Goal: Task Accomplishment & Management: Manage account settings

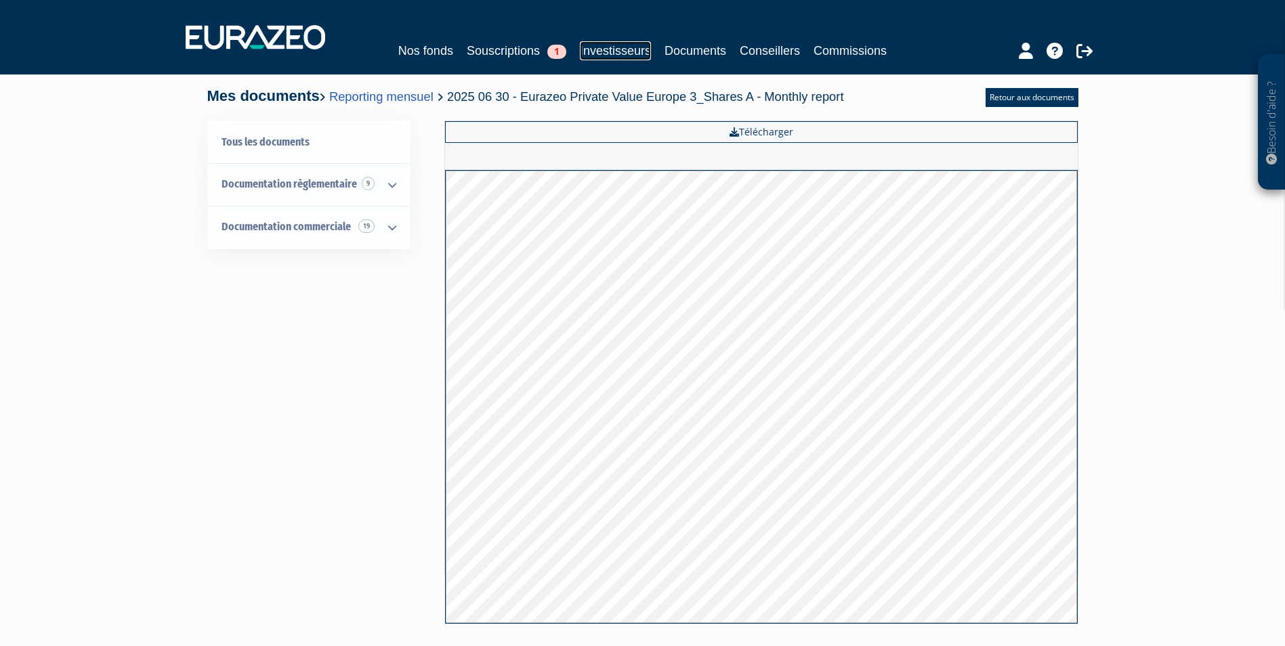
click at [605, 49] on link "Investisseurs" at bounding box center [615, 50] width 71 height 19
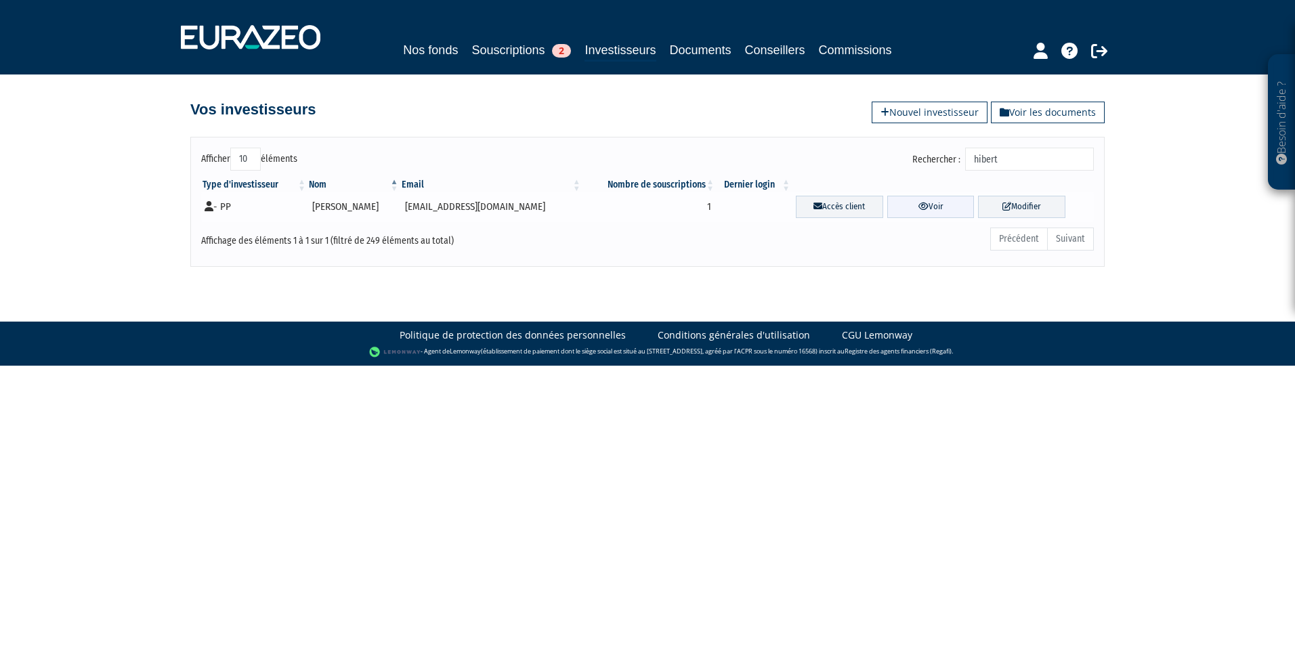
click at [922, 207] on link "Voir" at bounding box center [930, 207] width 87 height 22
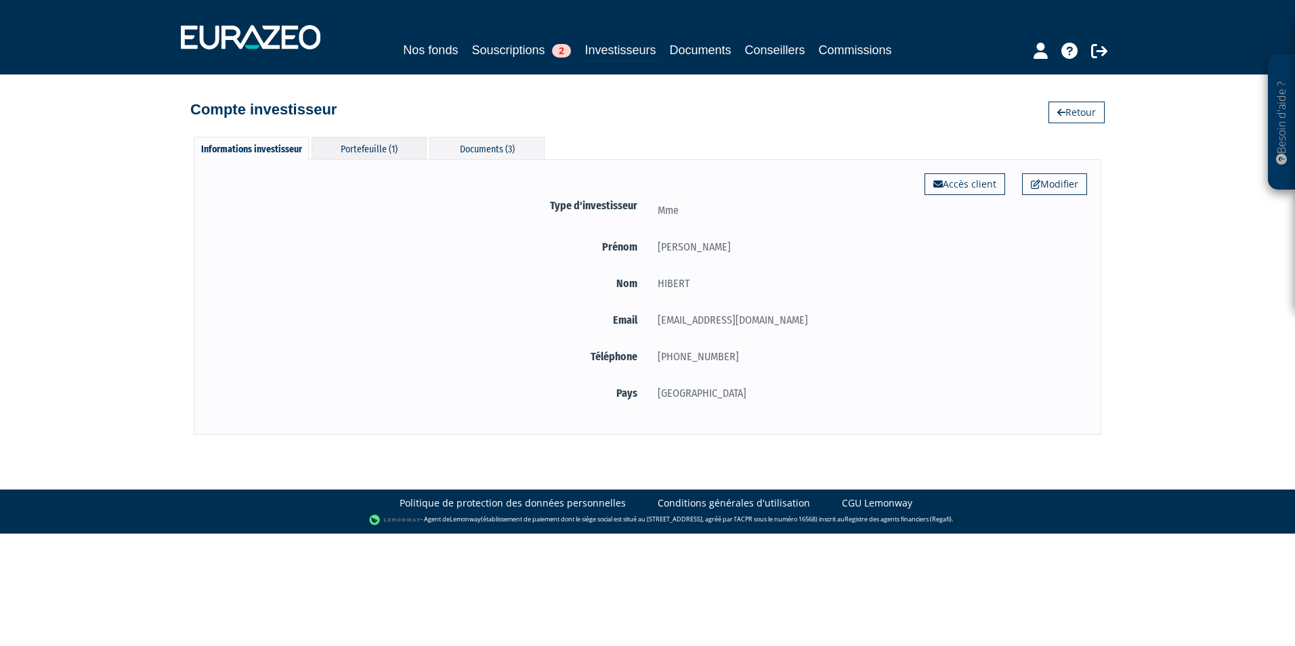
click at [373, 148] on div "Portefeuille (1)" at bounding box center [369, 148] width 115 height 22
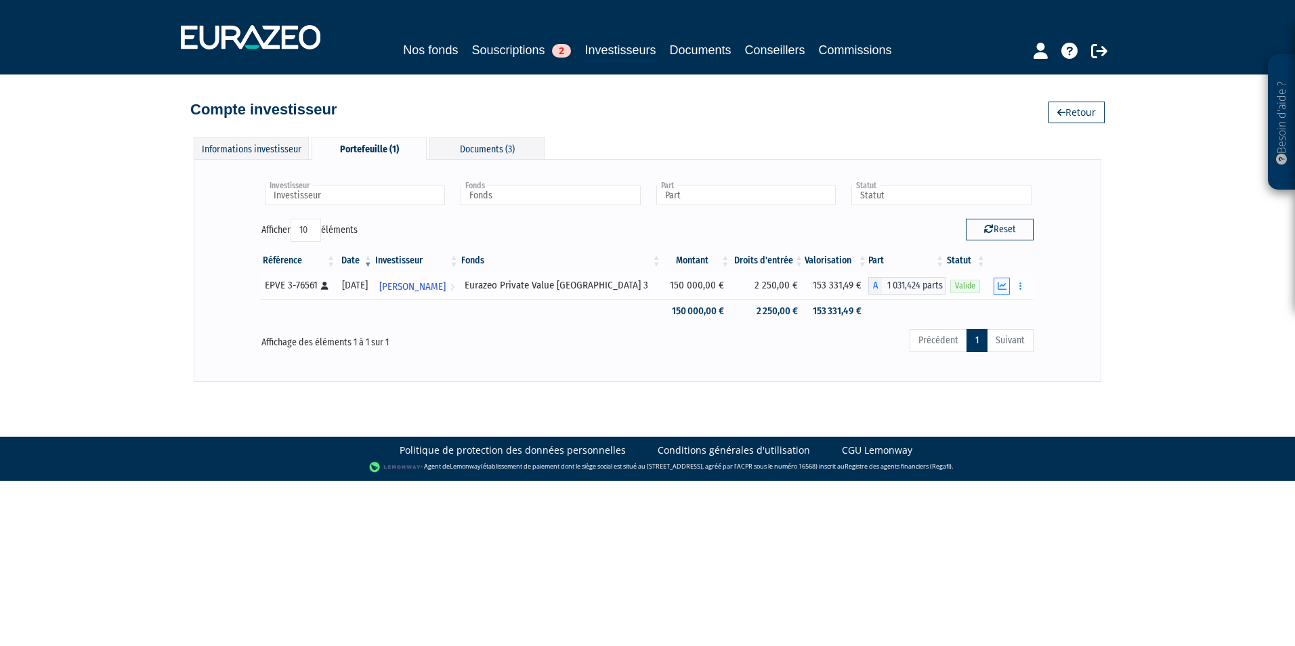
click at [1002, 288] on icon "button" at bounding box center [1002, 286] width 9 height 9
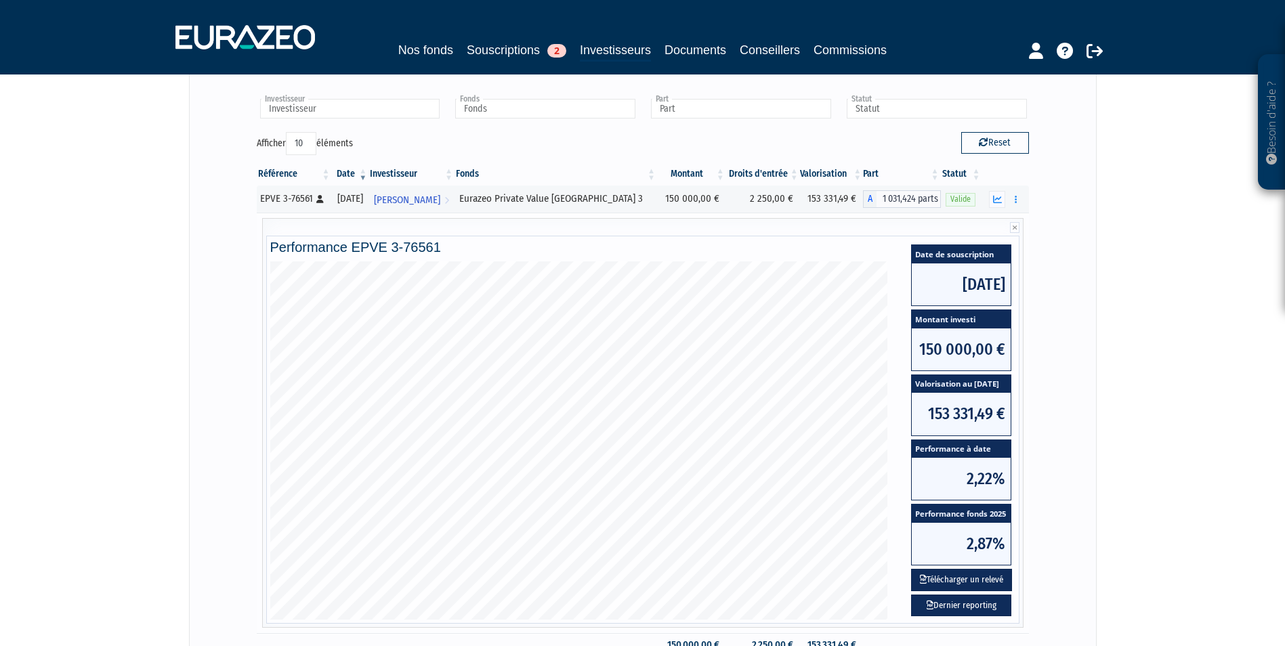
scroll to position [135, 0]
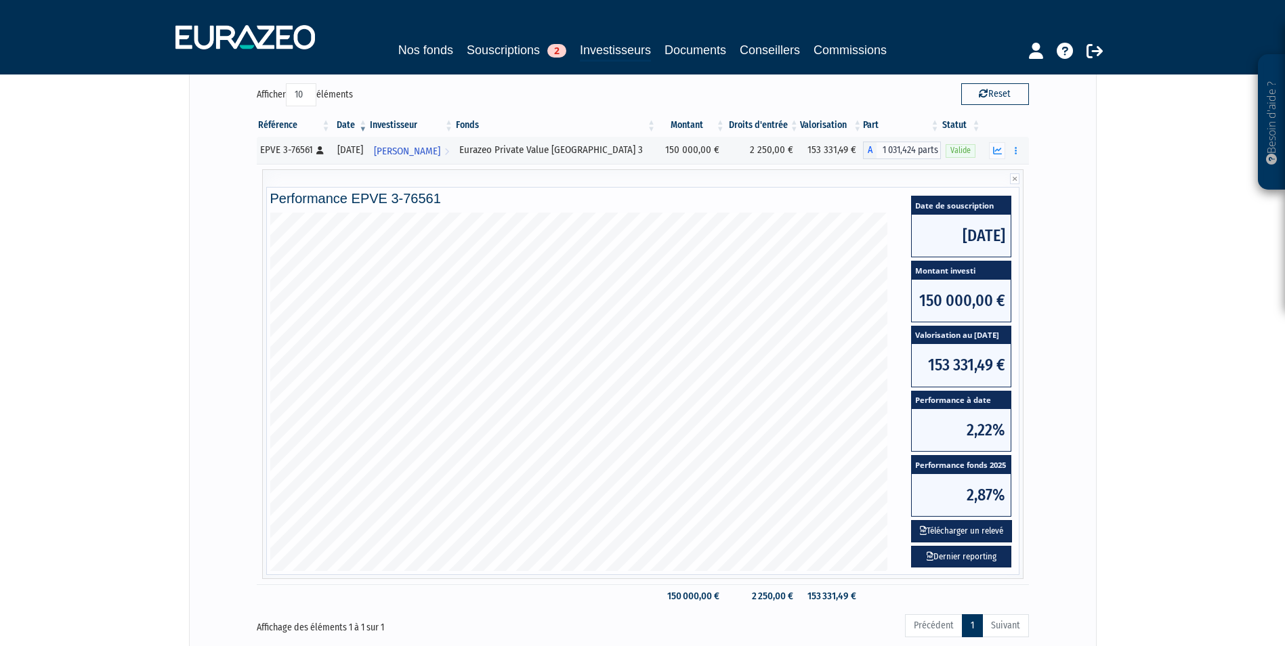
drag, startPoint x: 965, startPoint y: 529, endPoint x: 981, endPoint y: 517, distance: 20.3
click at [965, 529] on button "Télécharger un relevé" at bounding box center [961, 531] width 101 height 22
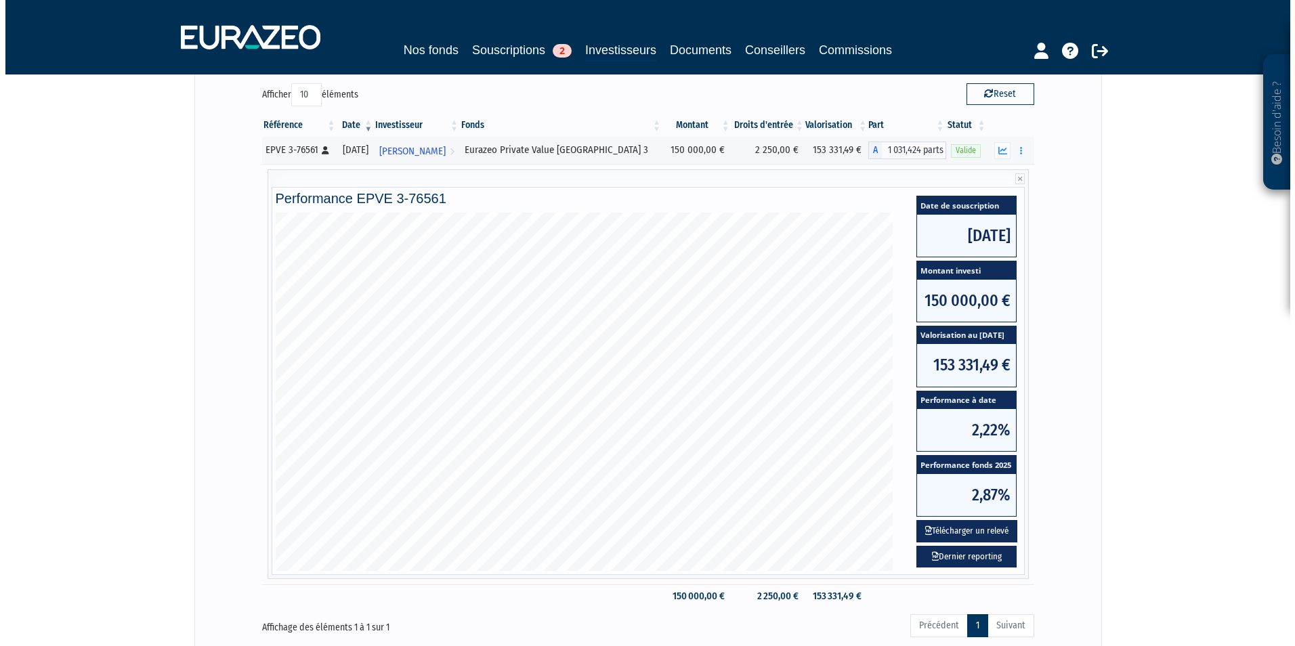
scroll to position [0, 0]
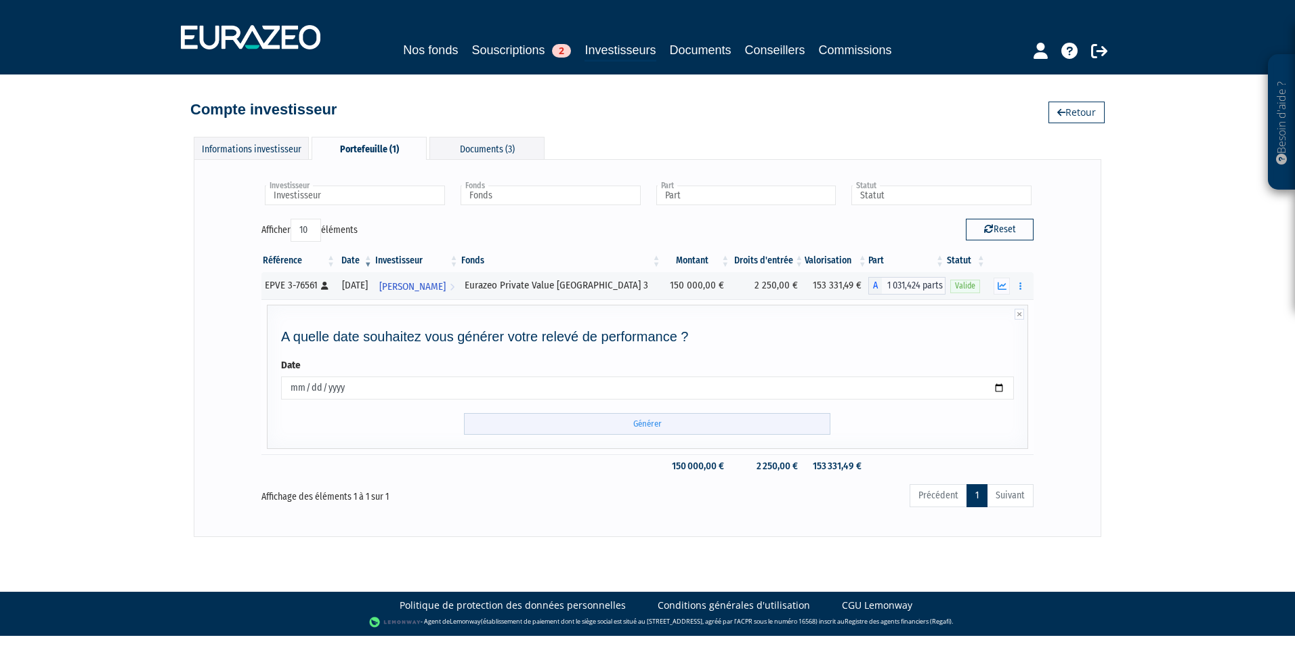
click at [623, 433] on input "Générer" at bounding box center [647, 424] width 366 height 22
click at [257, 145] on div "Informations investisseur" at bounding box center [251, 148] width 115 height 22
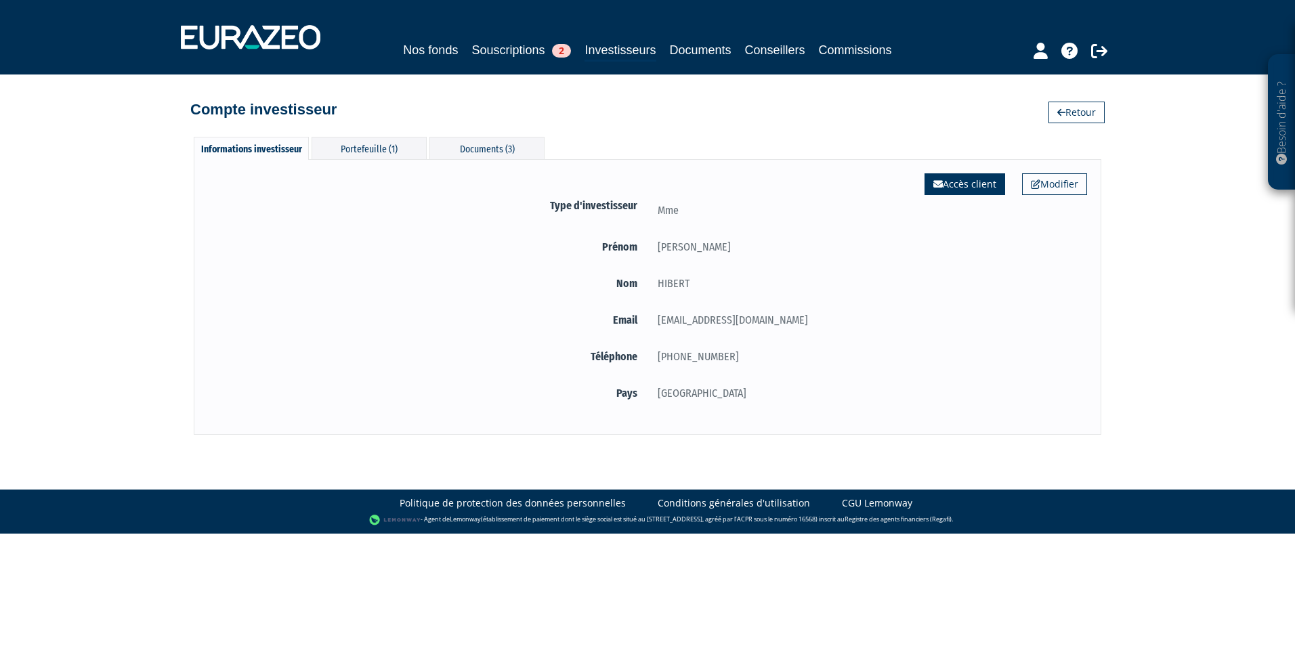
click at [974, 184] on link "Accès client" at bounding box center [964, 184] width 81 height 22
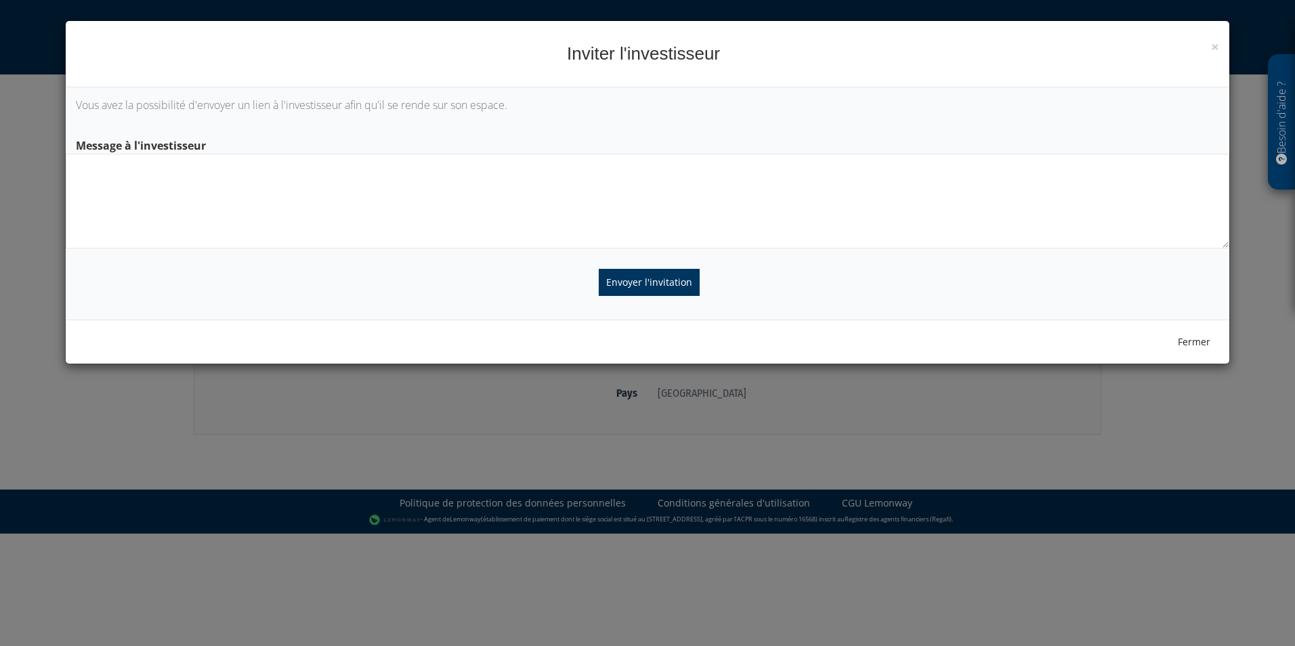
click at [172, 170] on textarea at bounding box center [648, 201] width 1164 height 95
type textarea "B"
click at [385, 188] on textarea "Chère Madame, Je vous prie de trouver ci-joint les accès à votre compte. Cordia…" at bounding box center [648, 201] width 1164 height 95
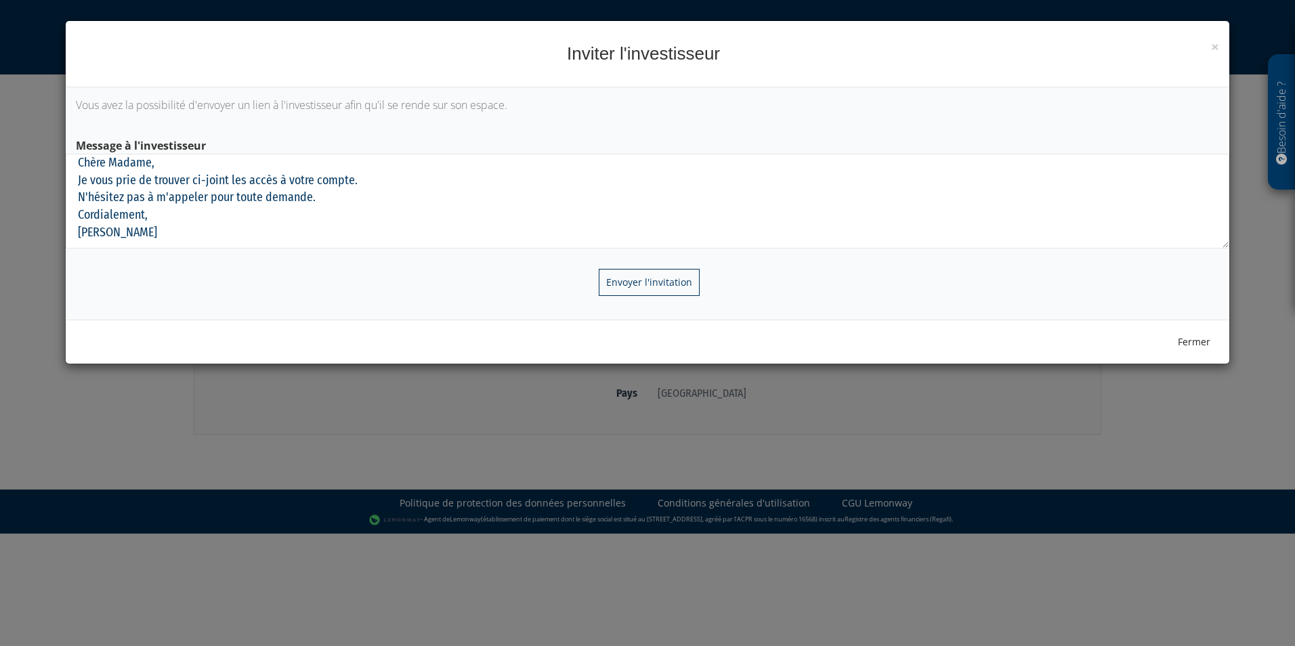
type textarea "Chère Madame, Je vous prie de trouver ci-joint les accès à votre compte. N'hési…"
click at [663, 280] on input "Envoyer l'invitation" at bounding box center [649, 282] width 101 height 27
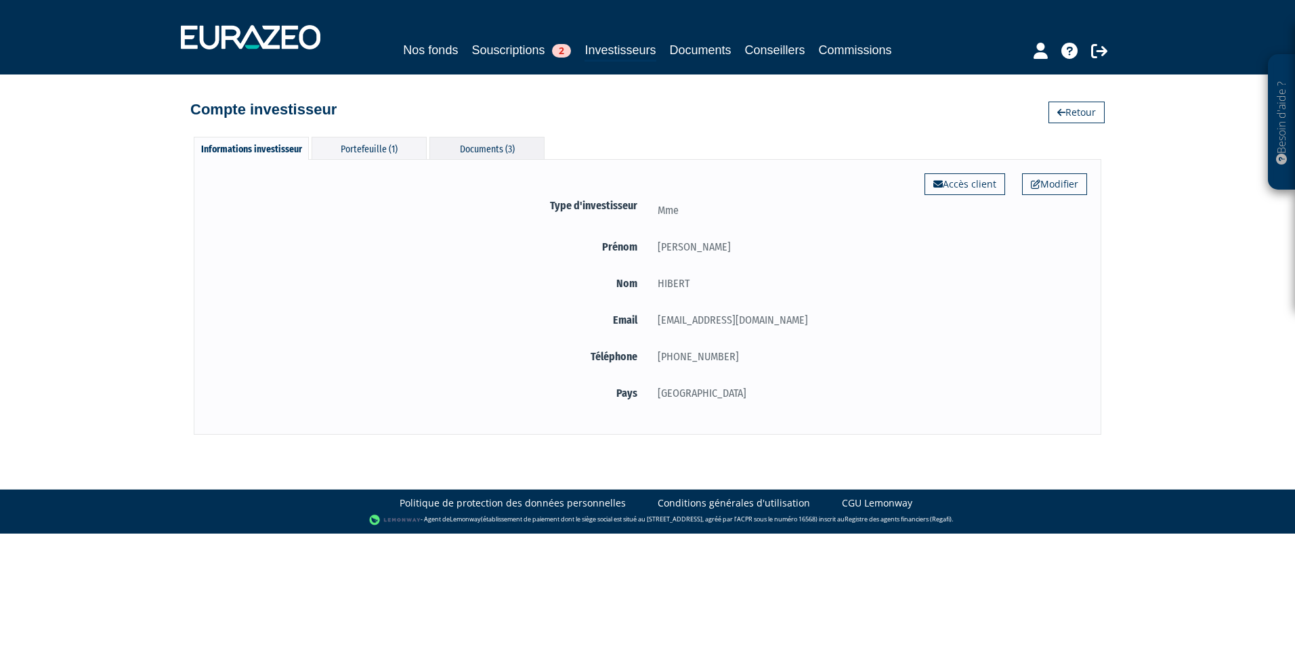
click at [458, 156] on div "Documents (3)" at bounding box center [486, 148] width 115 height 22
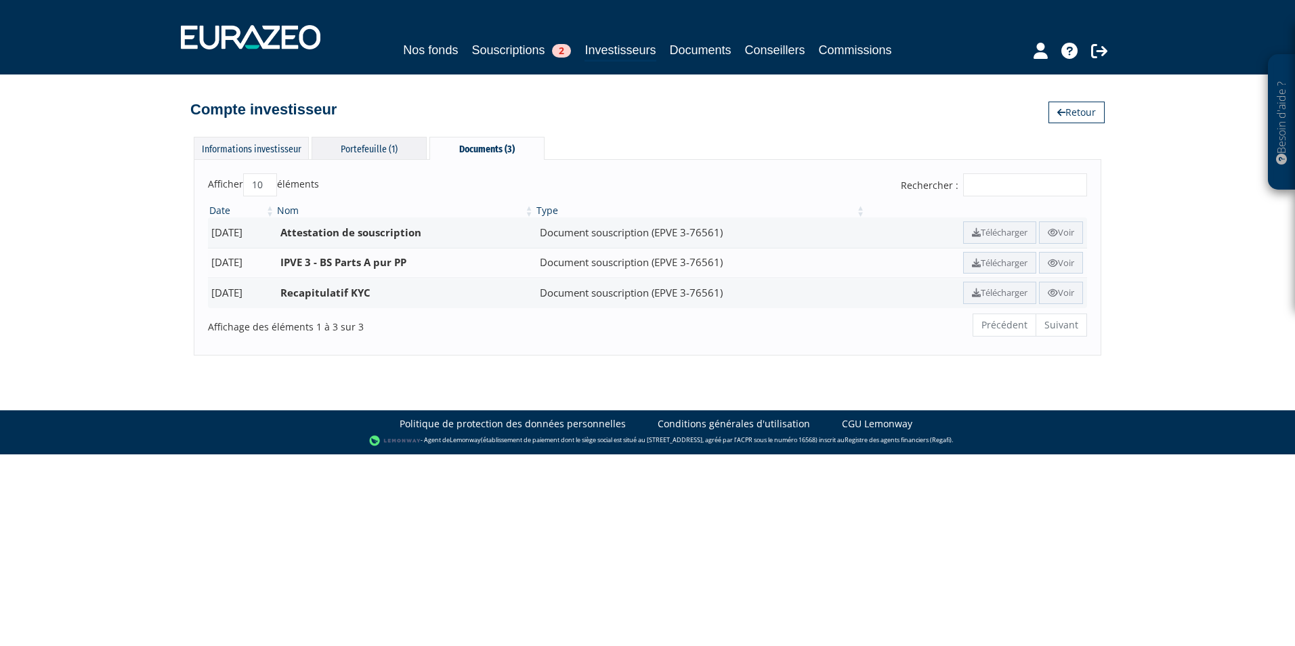
click at [339, 144] on div "Portefeuille (1)" at bounding box center [369, 148] width 115 height 22
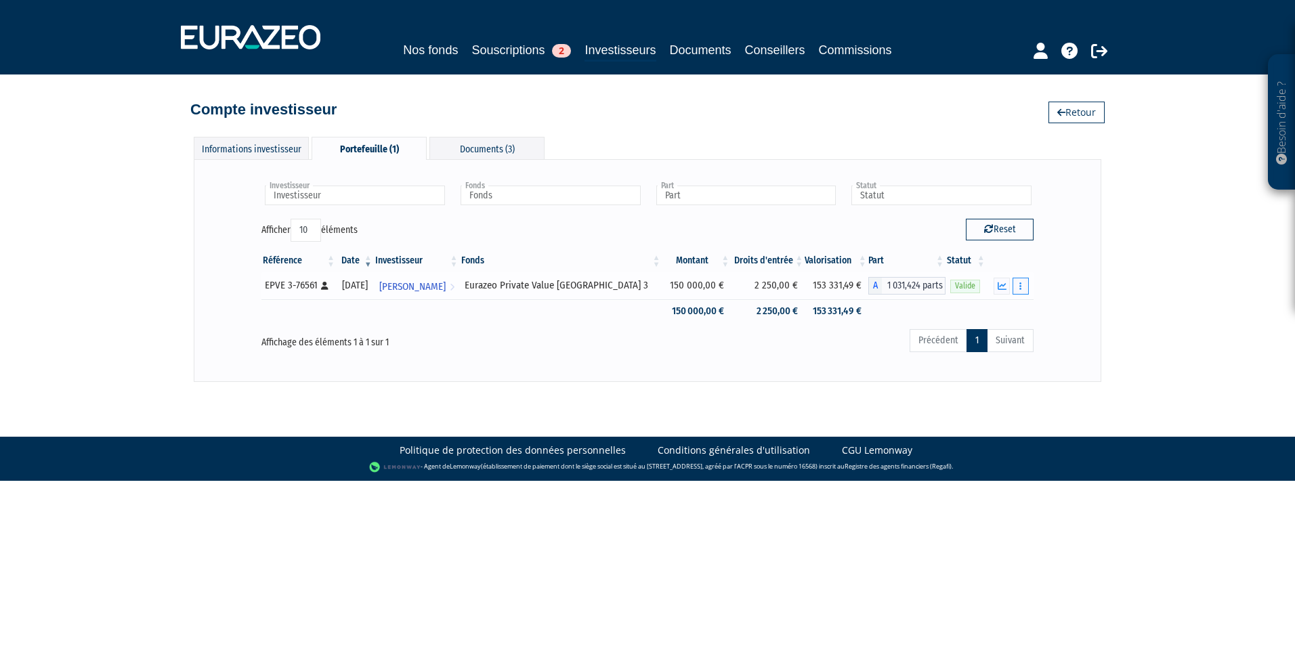
click at [1021, 288] on icon "button" at bounding box center [1020, 286] width 2 height 9
click at [1008, 309] on link "Documents" at bounding box center [991, 310] width 68 height 22
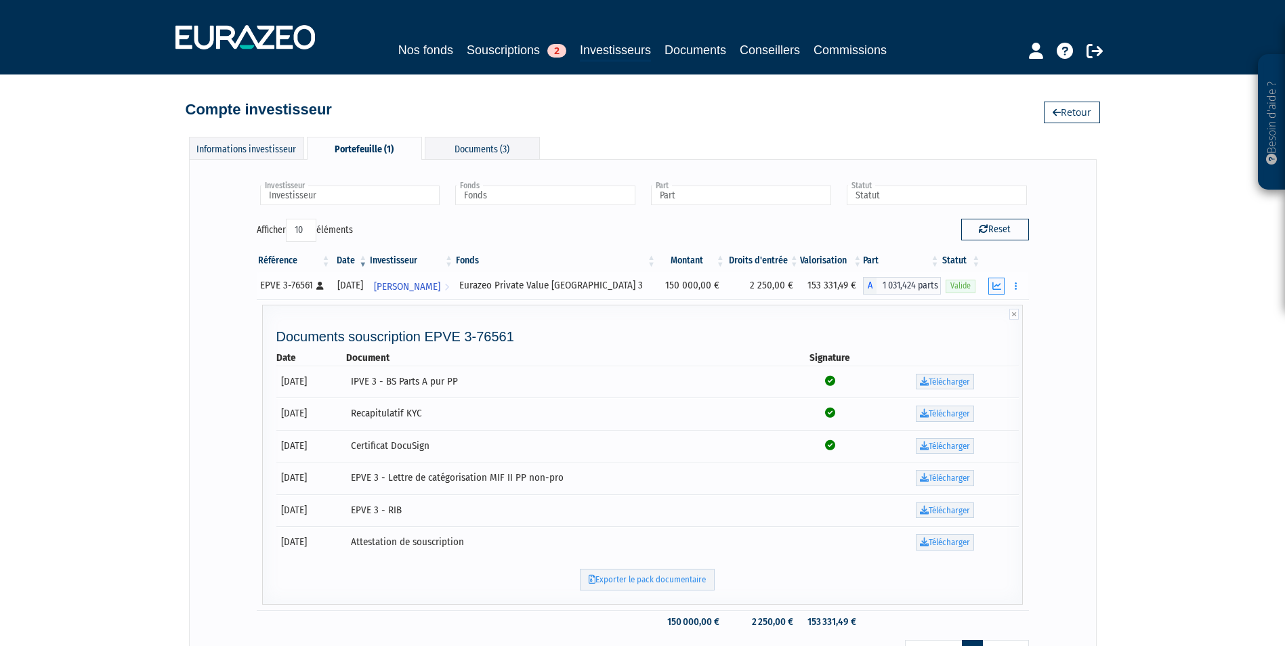
click at [996, 287] on icon "button" at bounding box center [996, 286] width 9 height 9
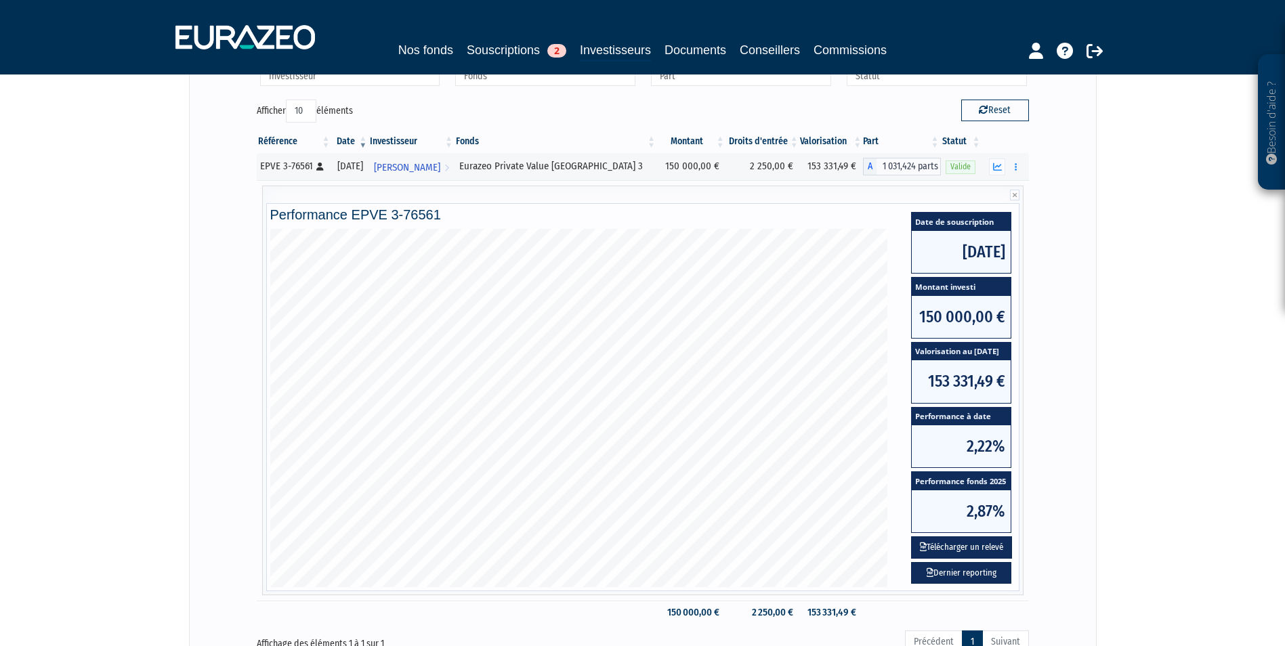
scroll to position [52, 0]
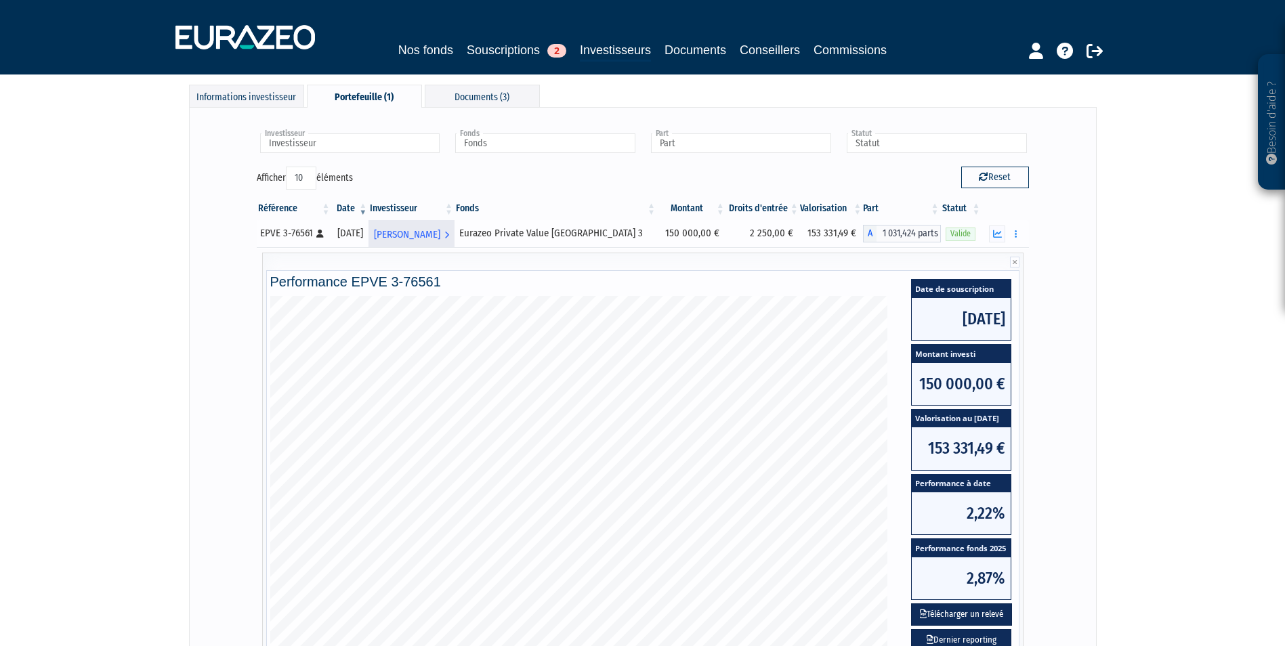
click at [440, 240] on span "[PERSON_NAME]" at bounding box center [407, 234] width 66 height 25
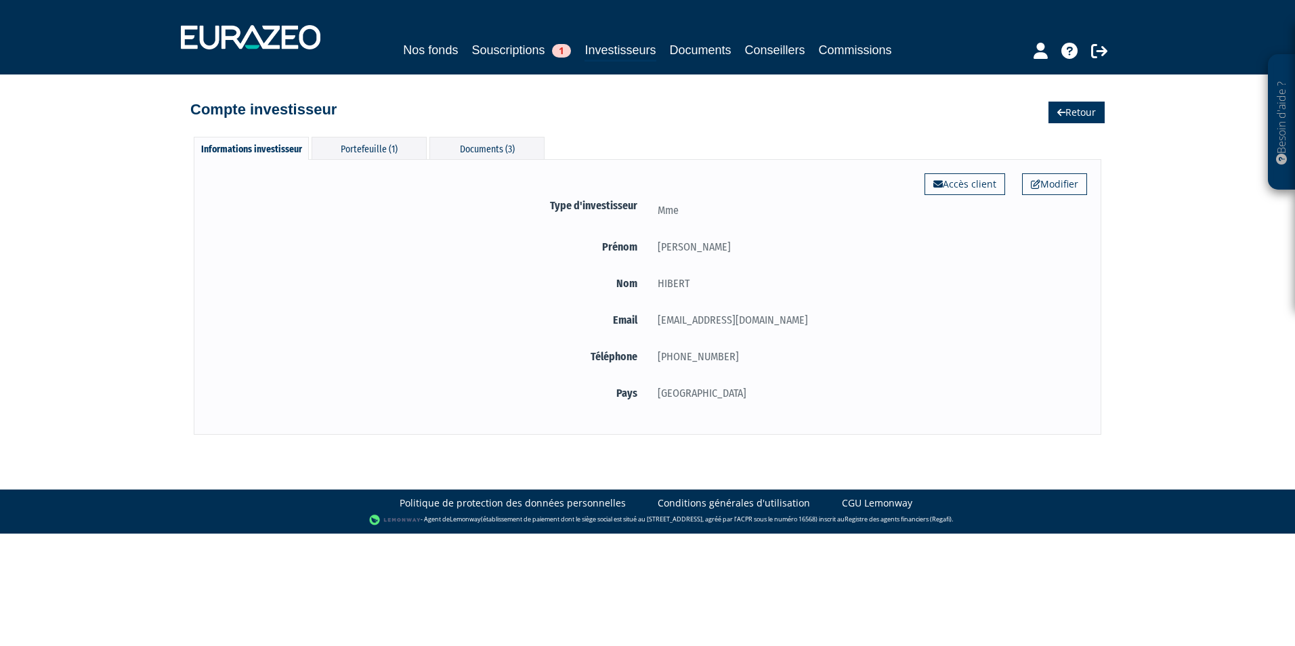
click at [1057, 108] on icon at bounding box center [1061, 112] width 8 height 9
